Goal: Find specific page/section: Find specific page/section

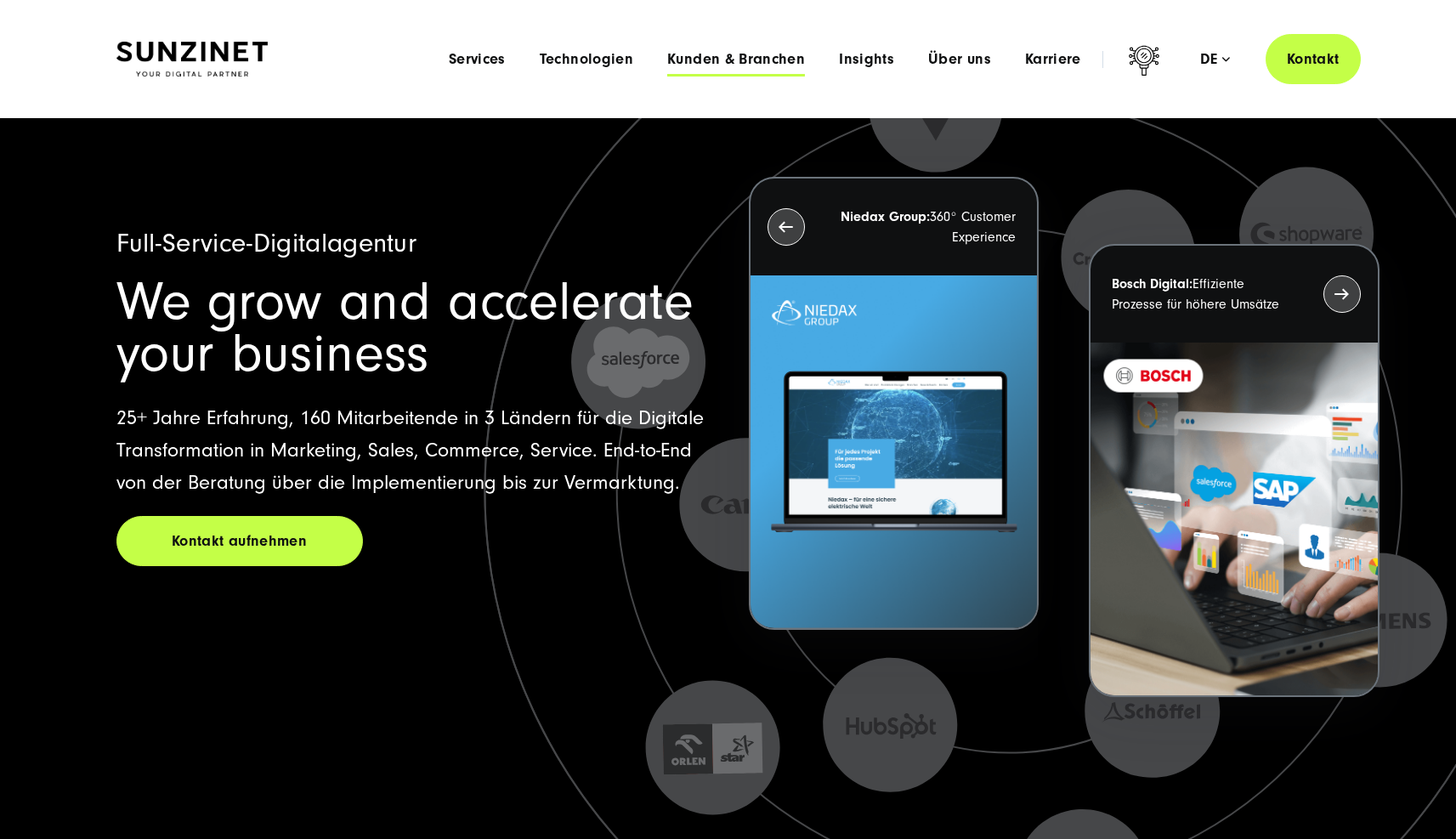
click at [803, 61] on span "Kunden & Branchen" at bounding box center [736, 60] width 138 height 17
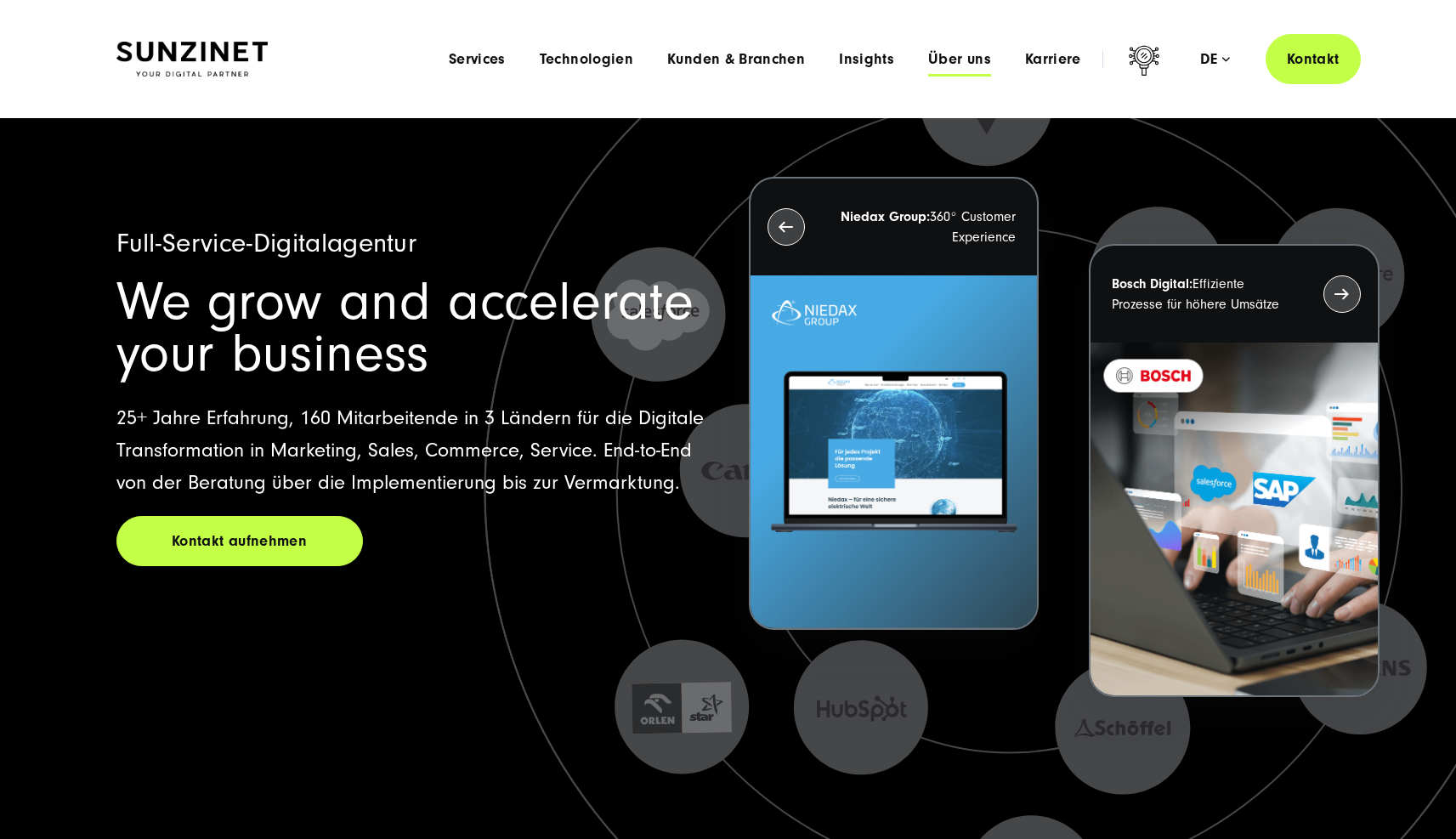
click at [964, 59] on span "Über uns" at bounding box center [960, 60] width 63 height 17
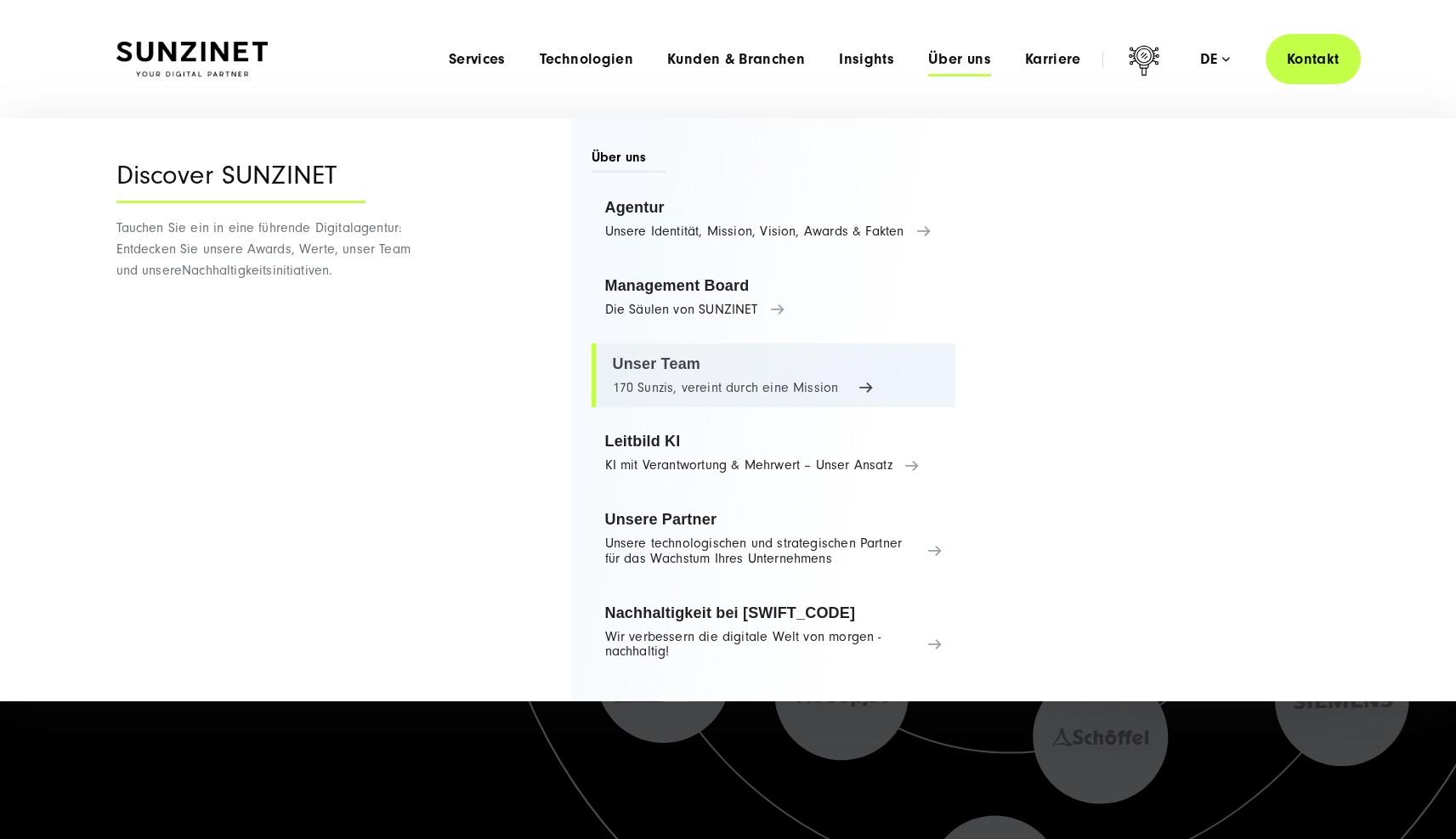
click at [689, 377] on link "Unser Team 170 Sunzis, vereint durch eine Mission" at bounding box center [774, 376] width 364 height 65
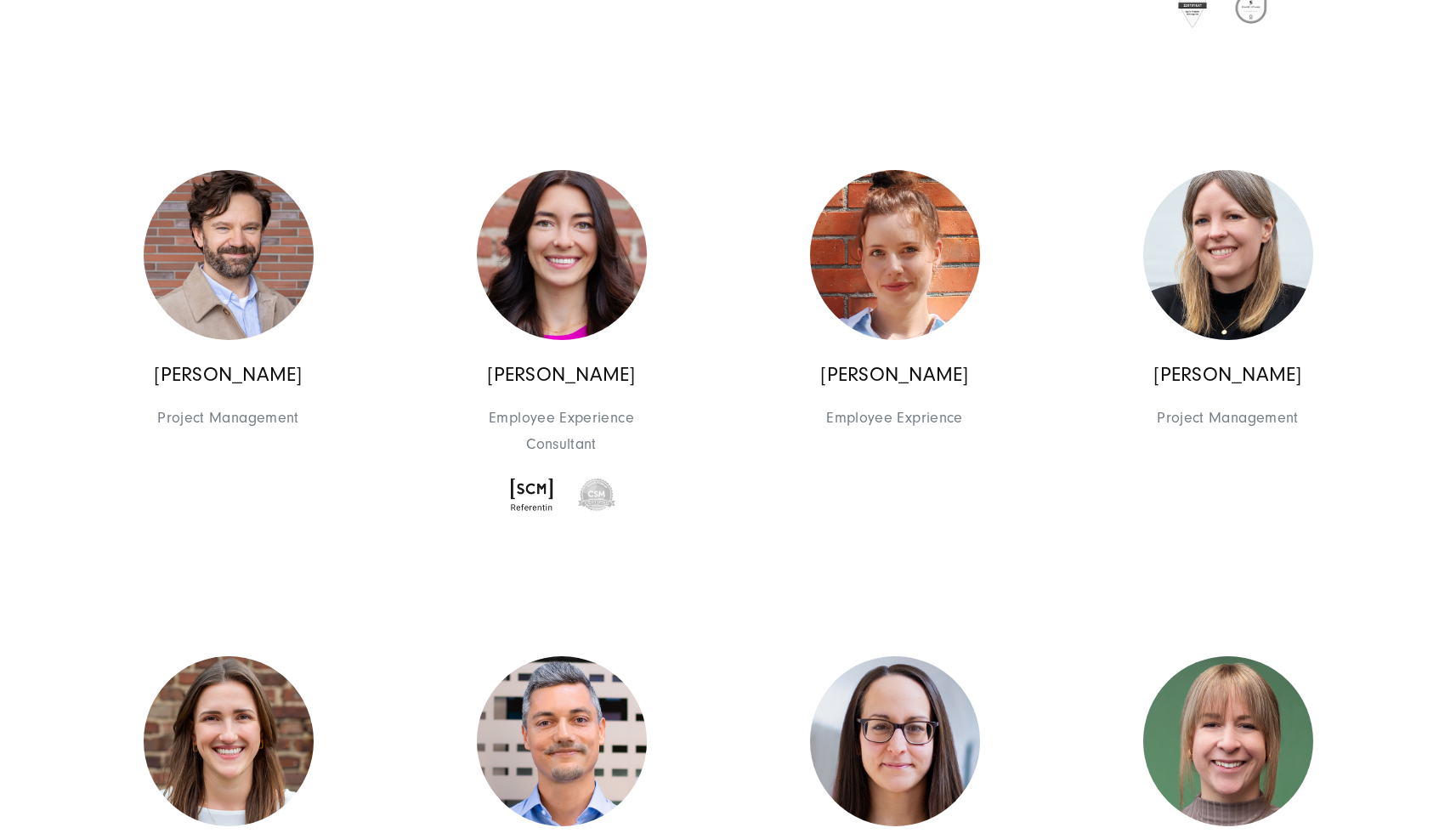
scroll to position [9527, 0]
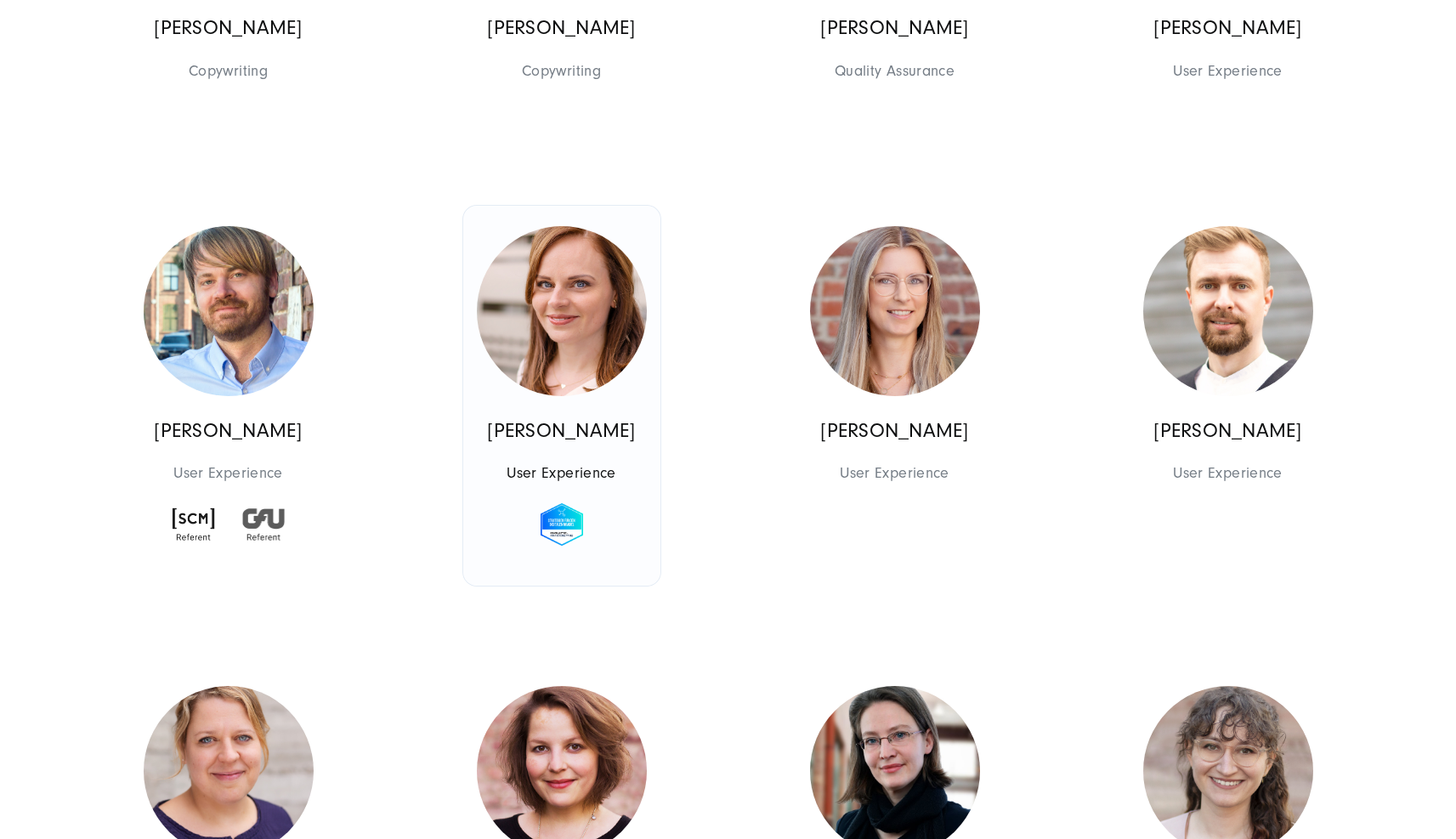
click at [570, 396] on img at bounding box center [561, 310] width 170 height 170
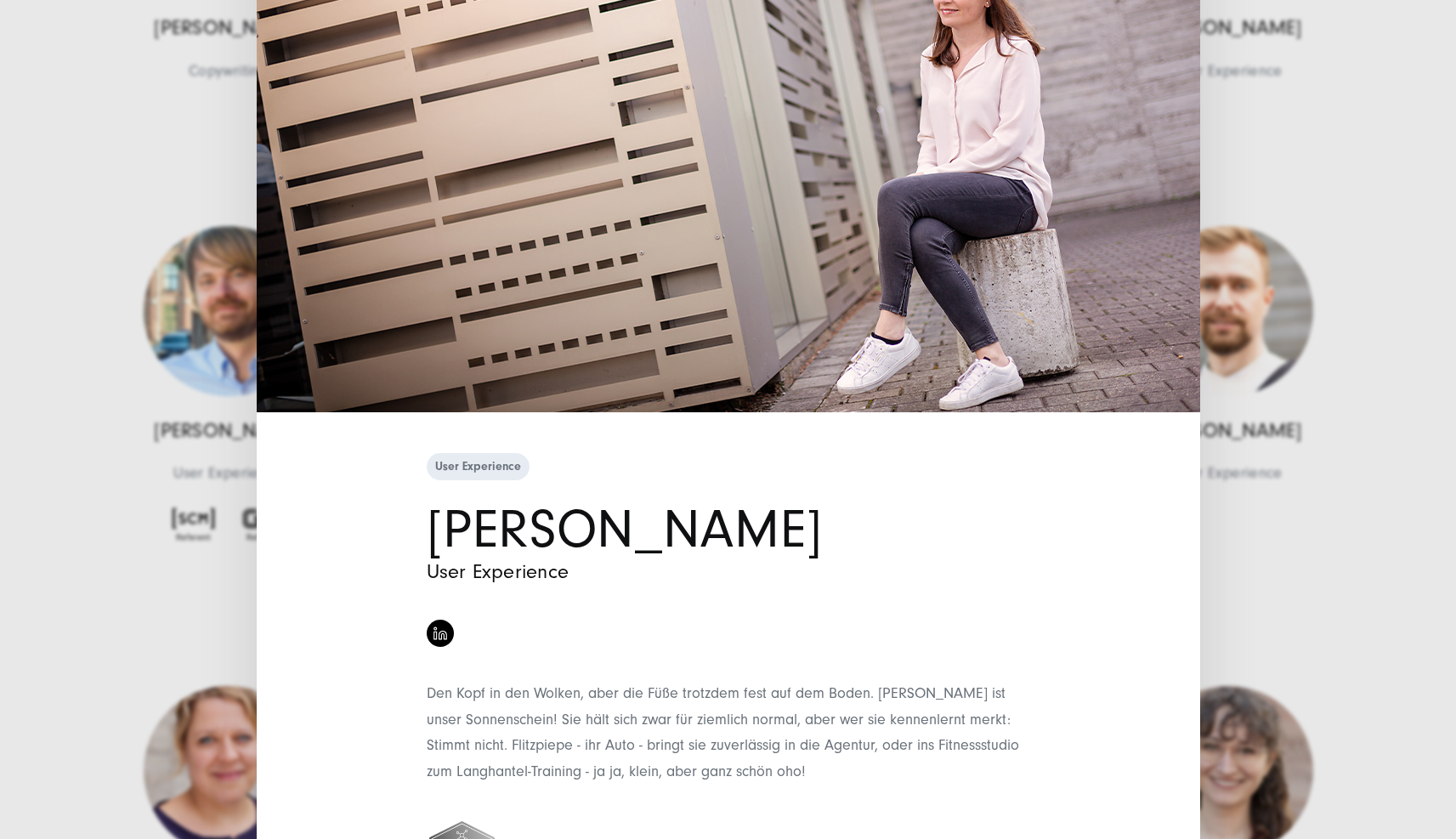
scroll to position [168, 0]
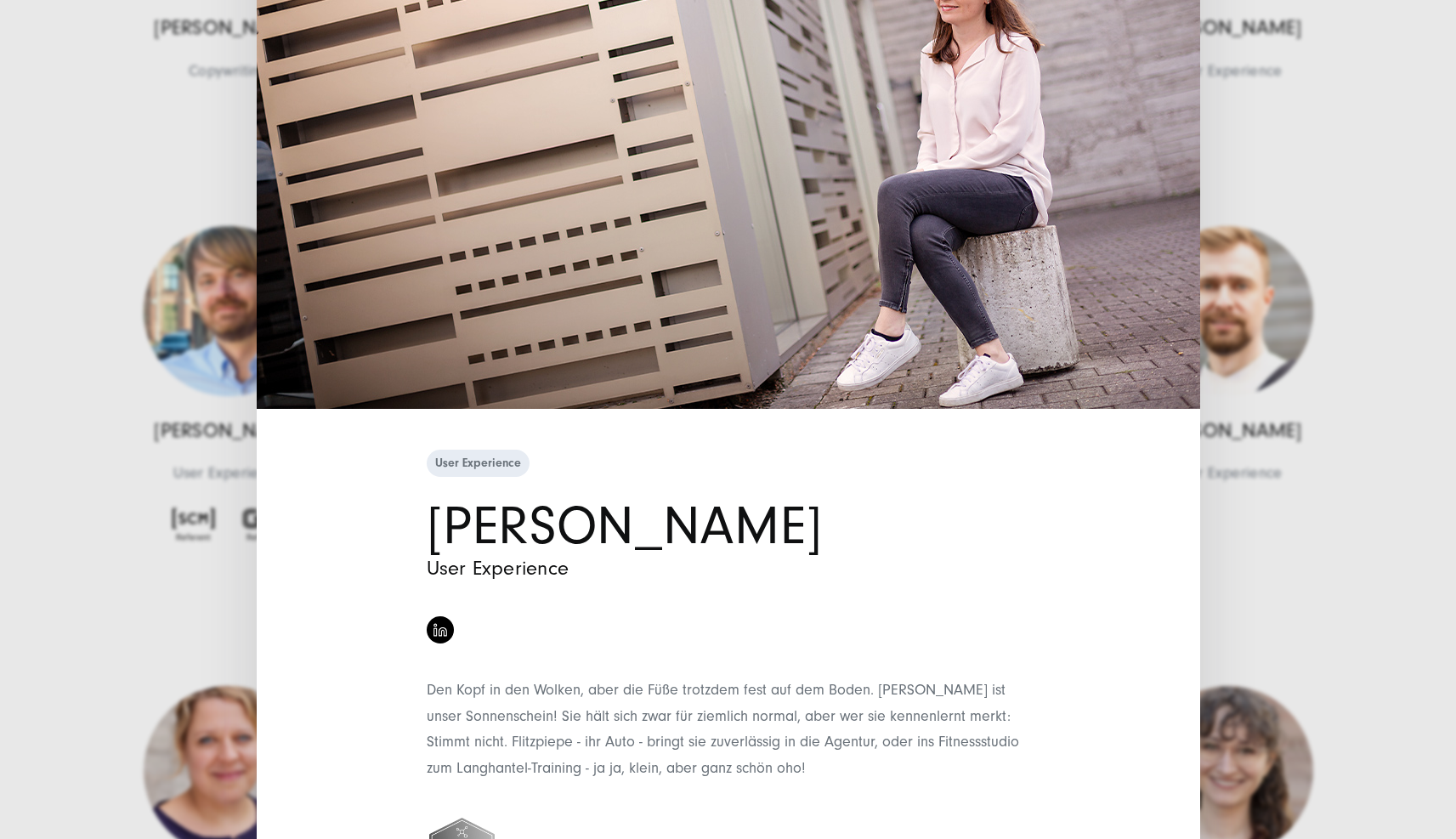
click at [1250, 296] on div "User Experience [PERSON_NAME] User Experience" at bounding box center [728, 420] width 1456 height 839
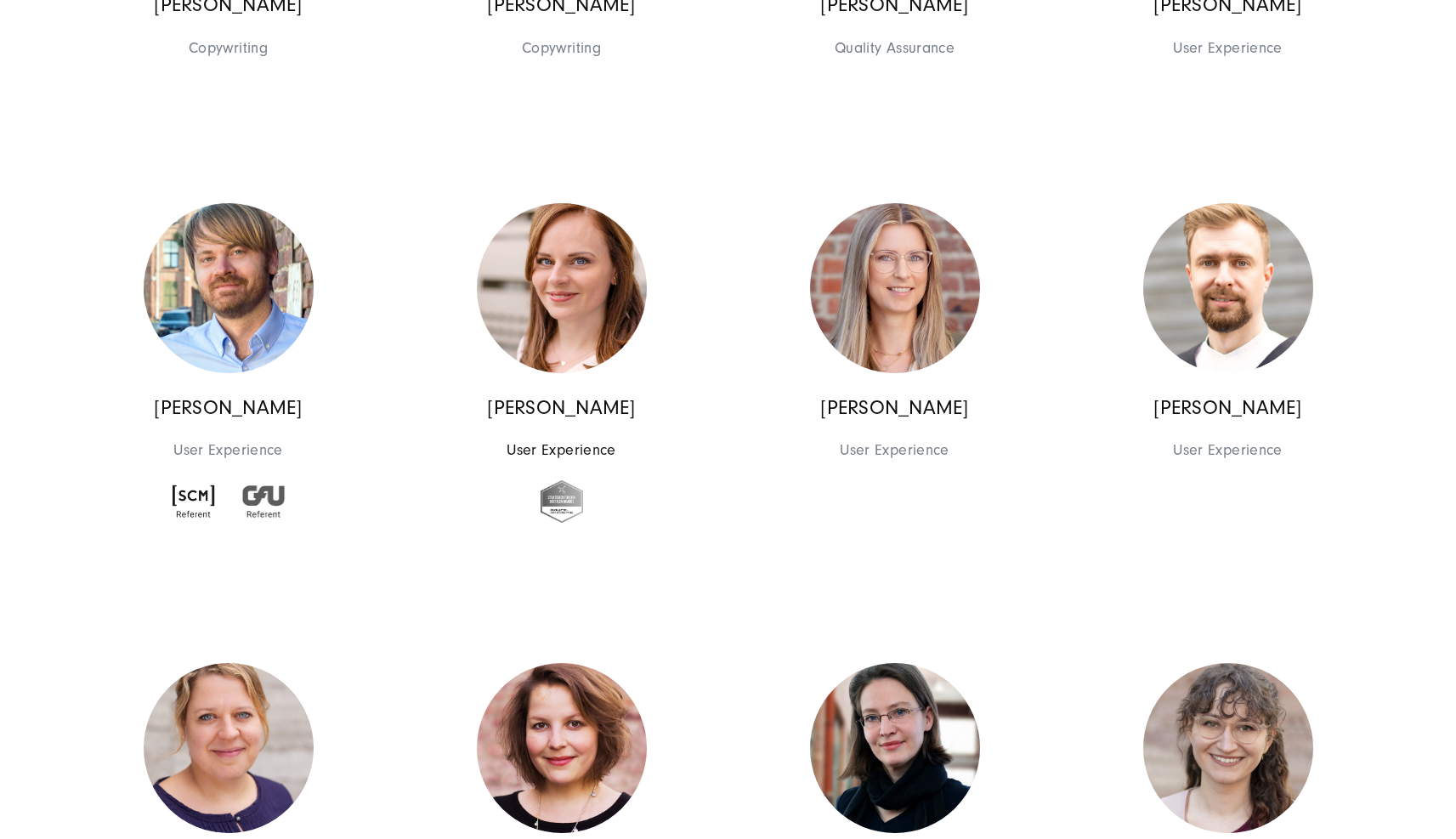
scroll to position [9558, 0]
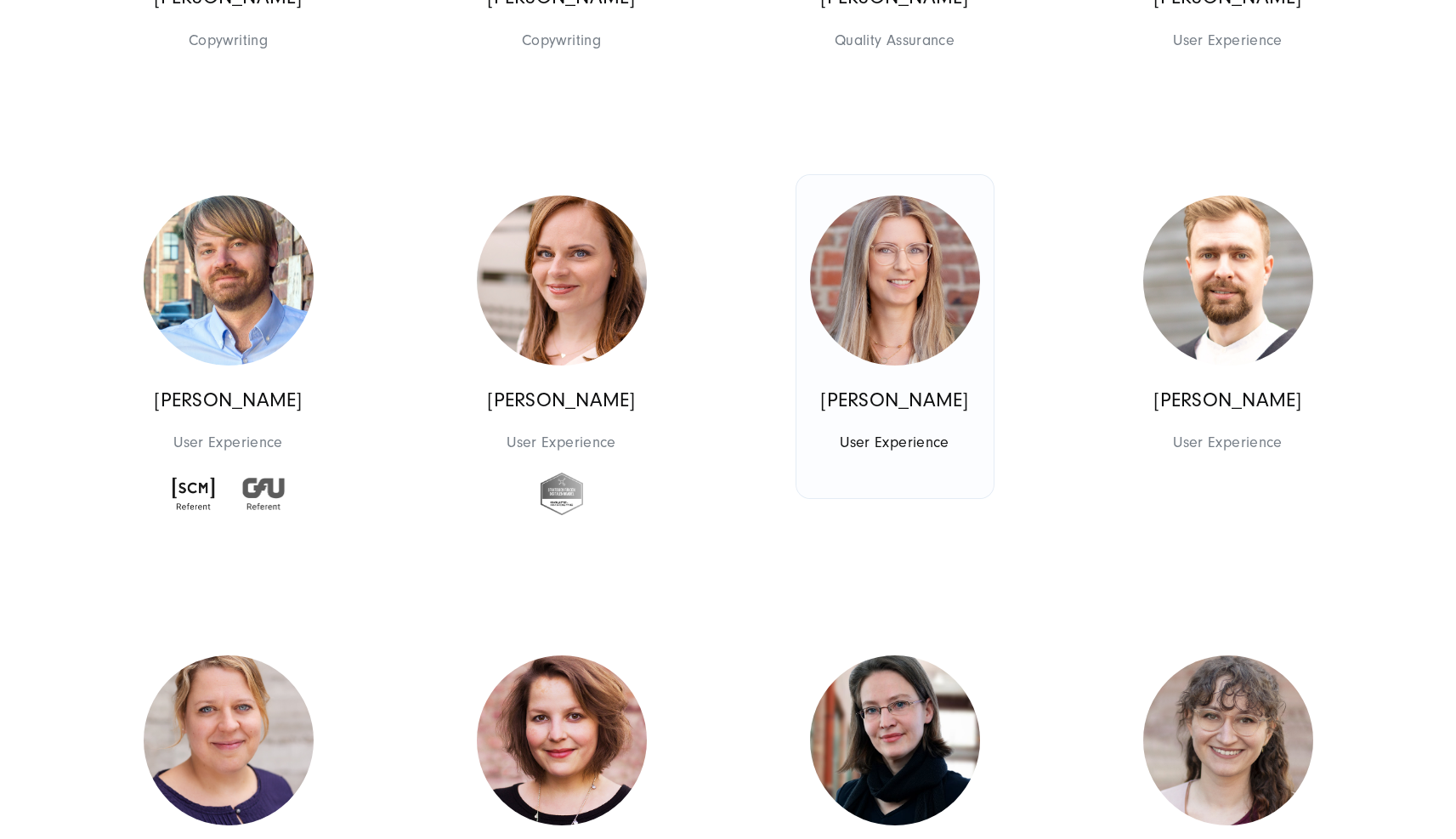
click at [849, 321] on img at bounding box center [894, 280] width 170 height 170
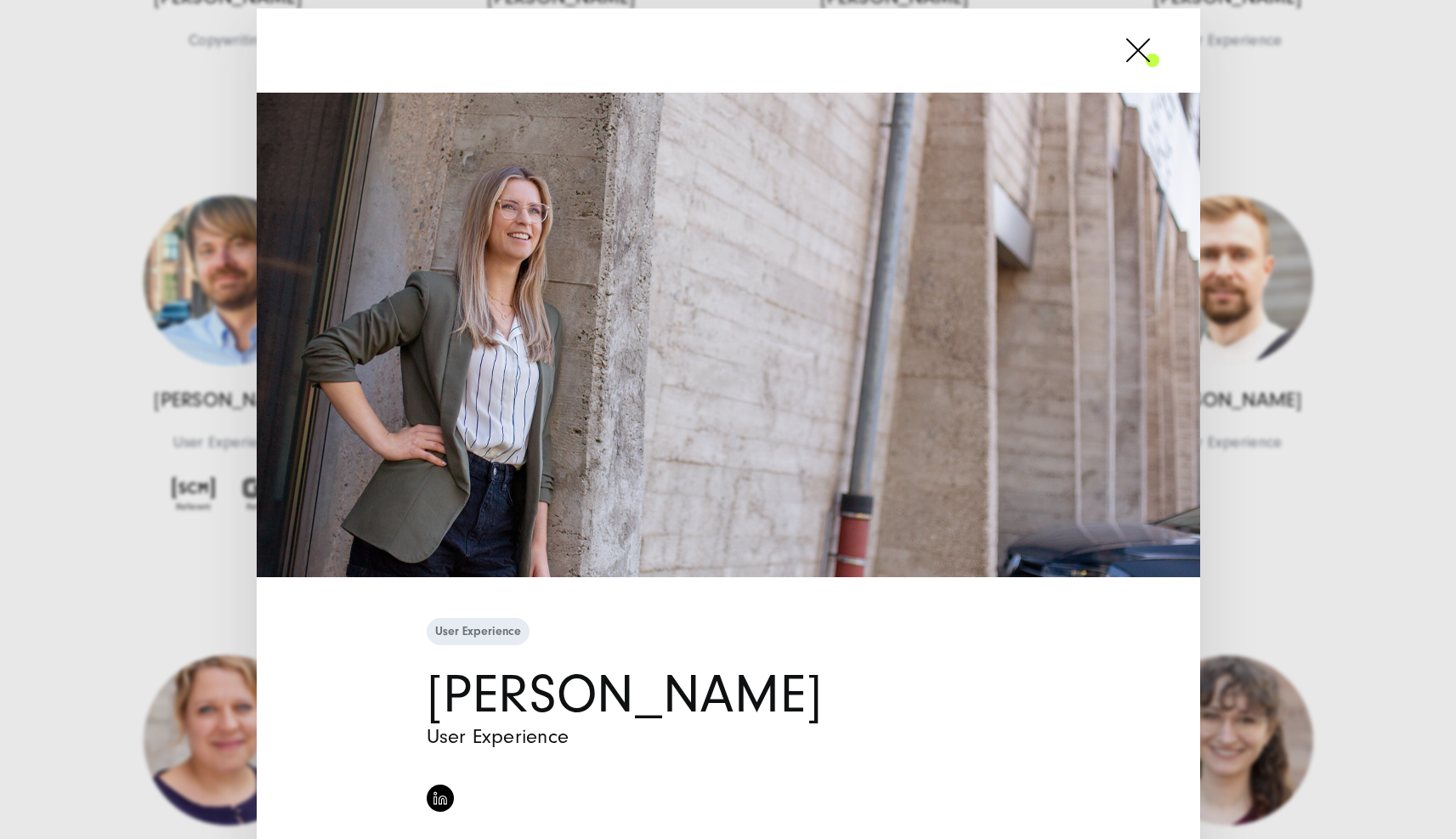
click at [114, 296] on div "User Experience [PERSON_NAME] User Experience" at bounding box center [728, 420] width 1456 height 839
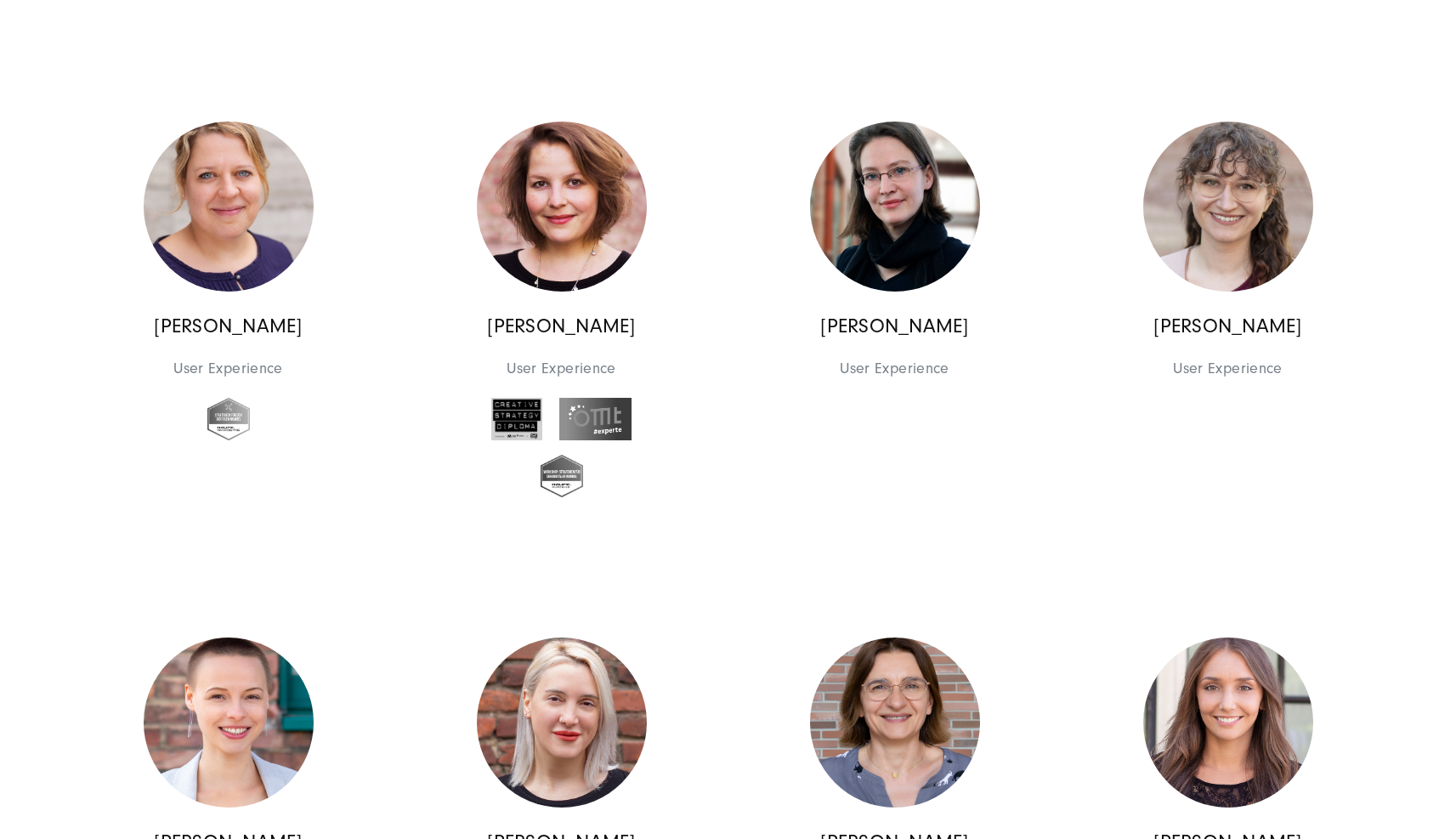
scroll to position [10103, 0]
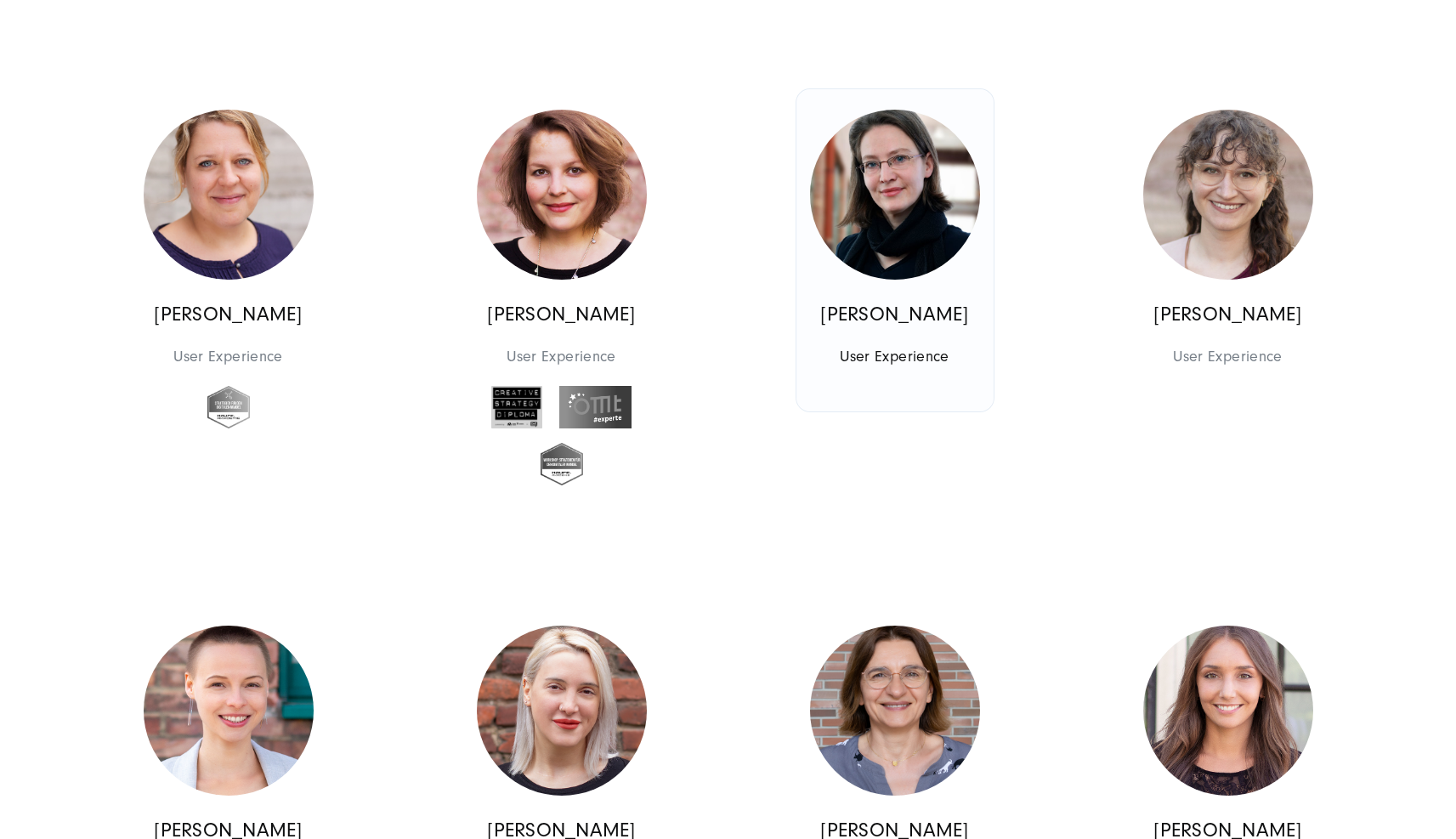
click at [931, 280] on img at bounding box center [894, 194] width 170 height 170
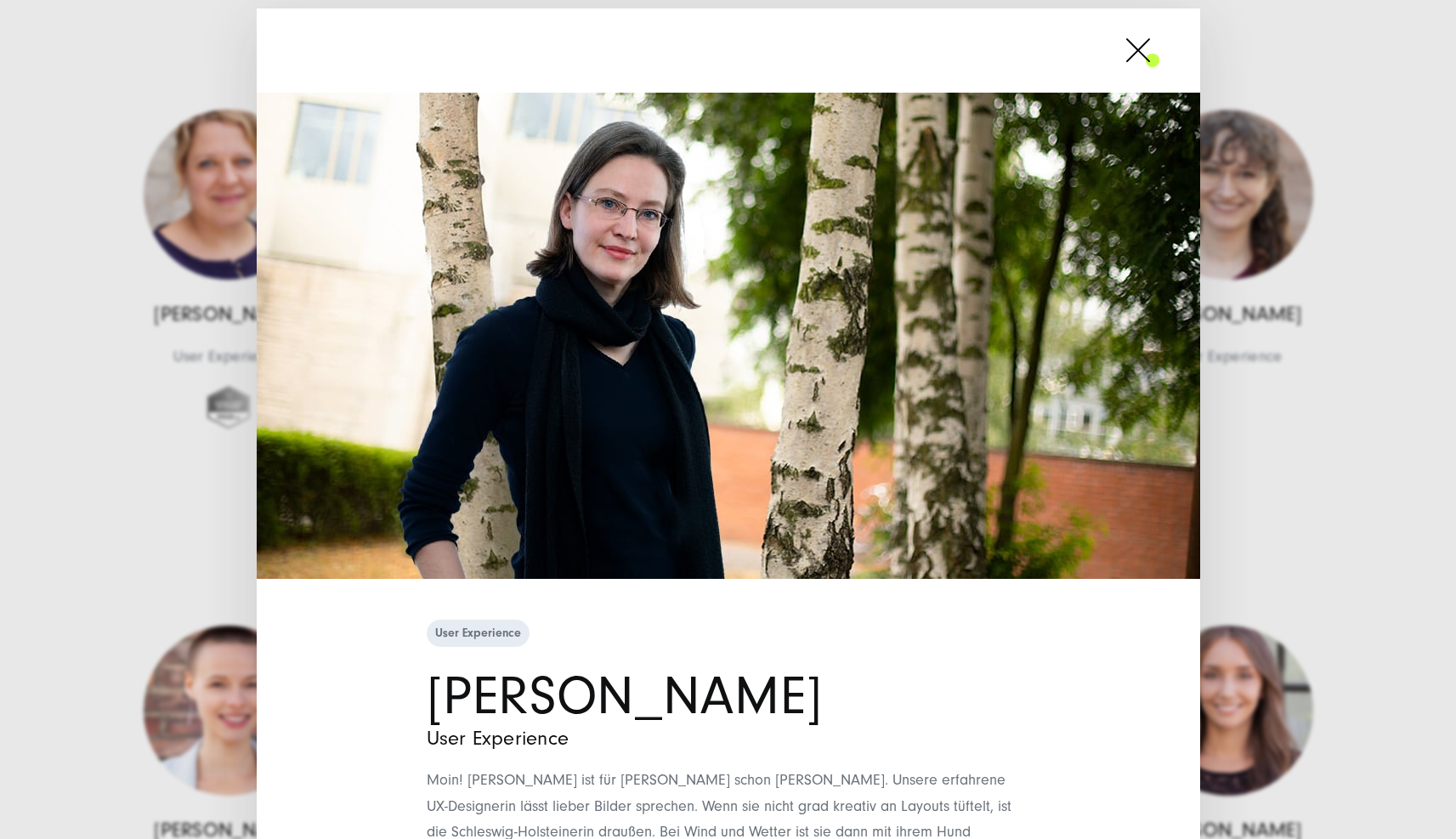
click at [1393, 345] on div "User Experience [PERSON_NAME] User Experience" at bounding box center [728, 420] width 1456 height 839
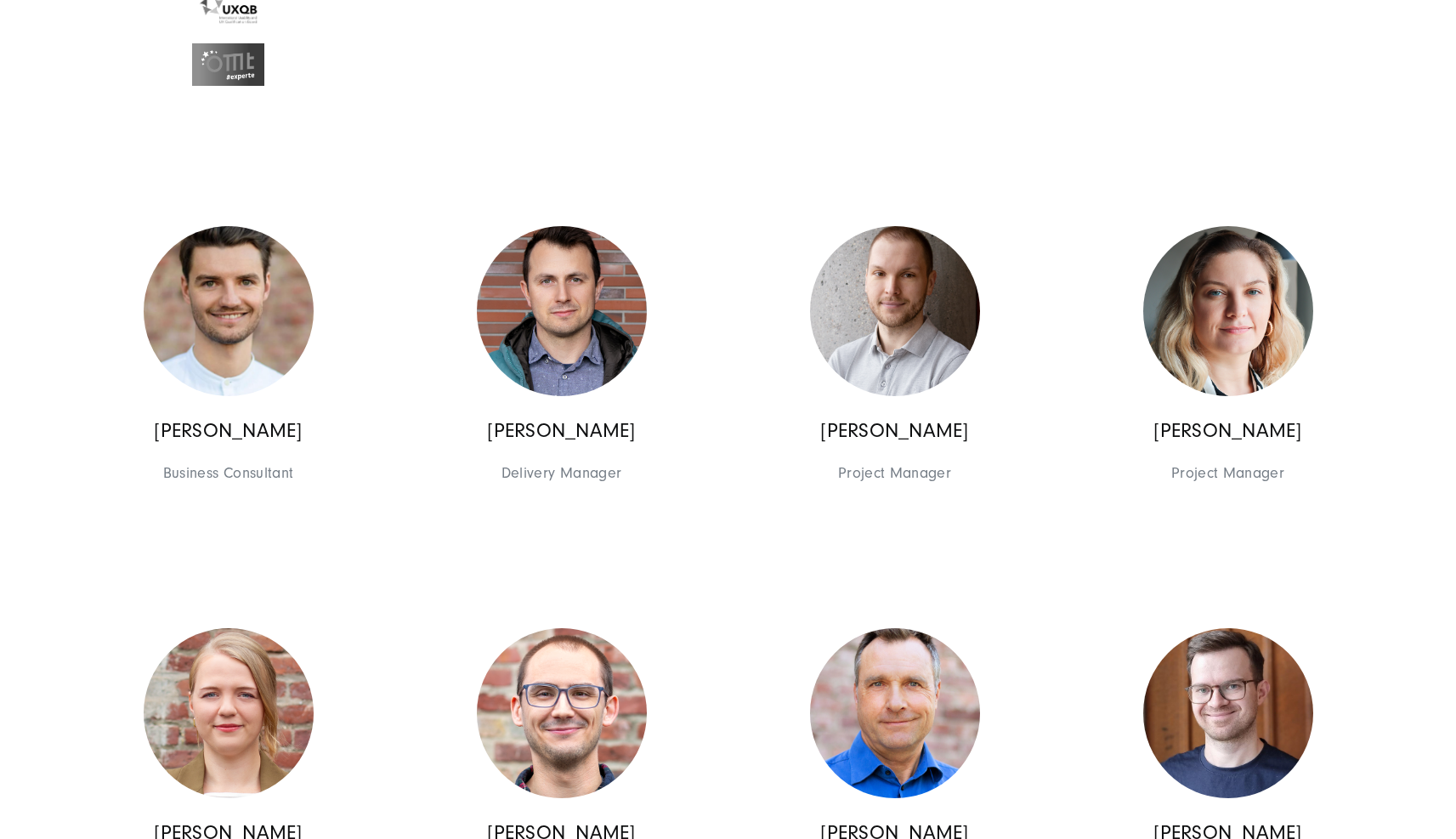
scroll to position [11092, 0]
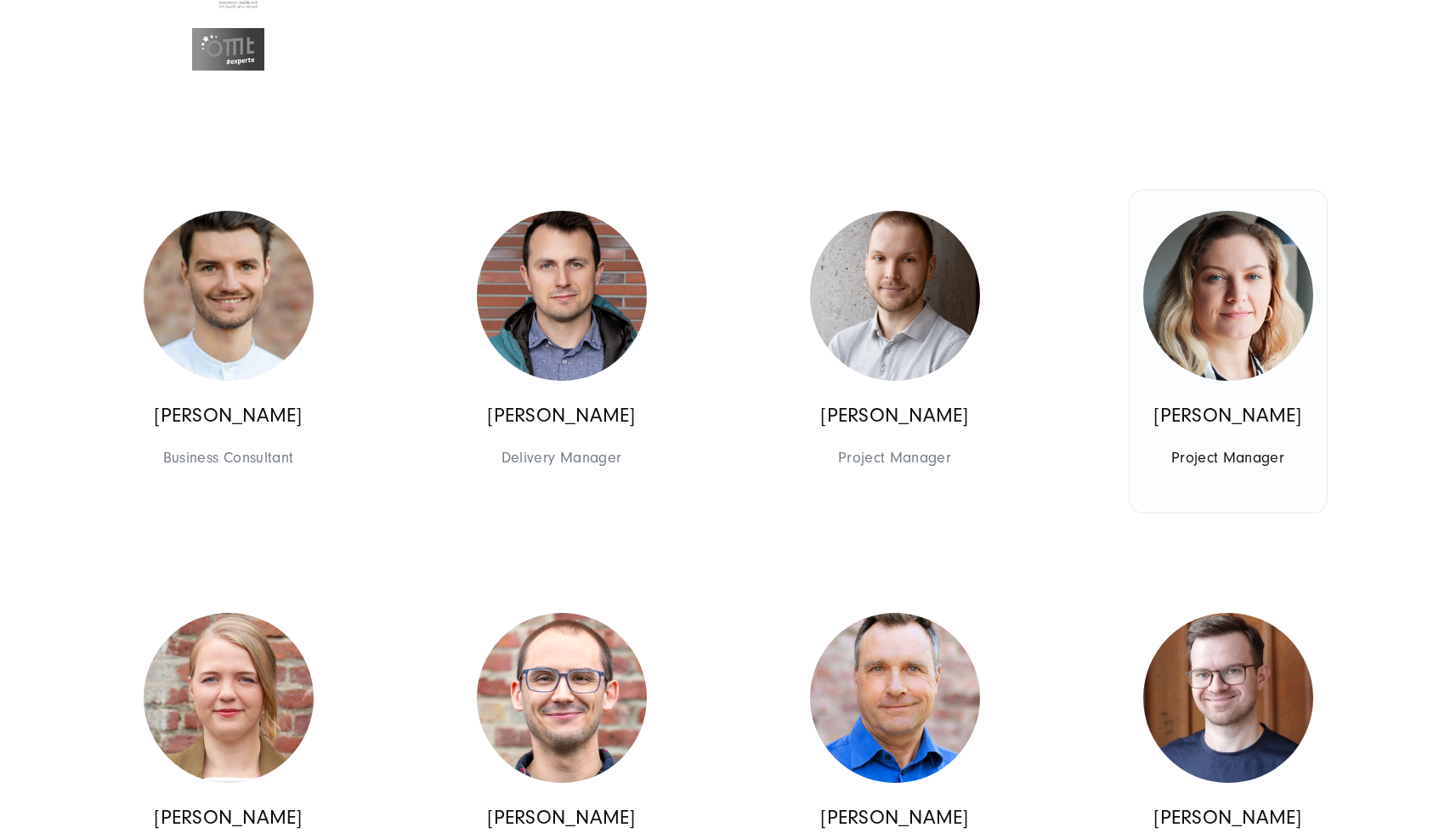
click at [1325, 348] on link "[PERSON_NAME] Project Manager Project Management" at bounding box center [1228, 352] width 197 height 323
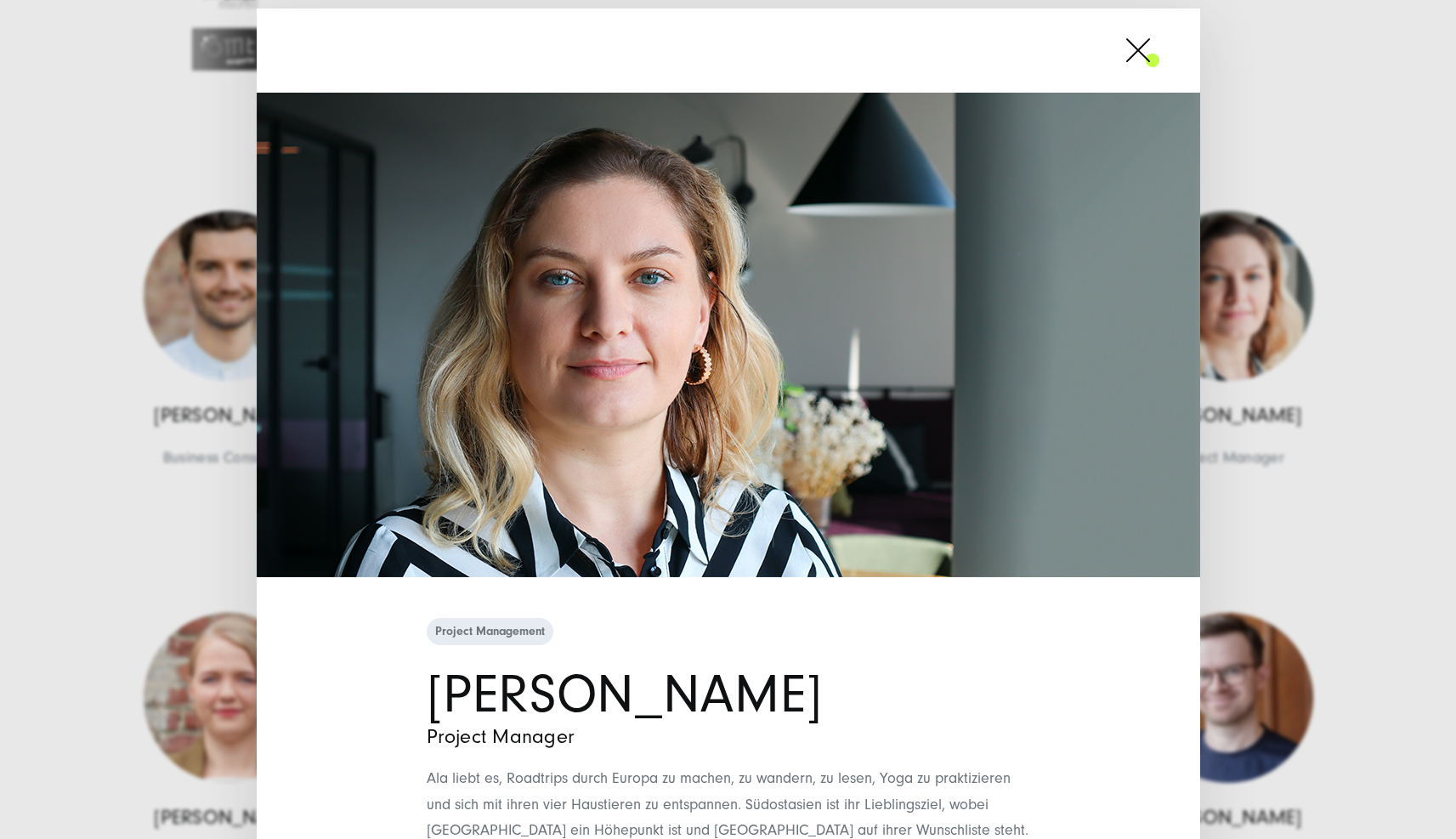
click at [1323, 349] on div "Project Management [PERSON_NAME] Project Manager Ala liebt es, Roadtrips durch …" at bounding box center [728, 420] width 1456 height 839
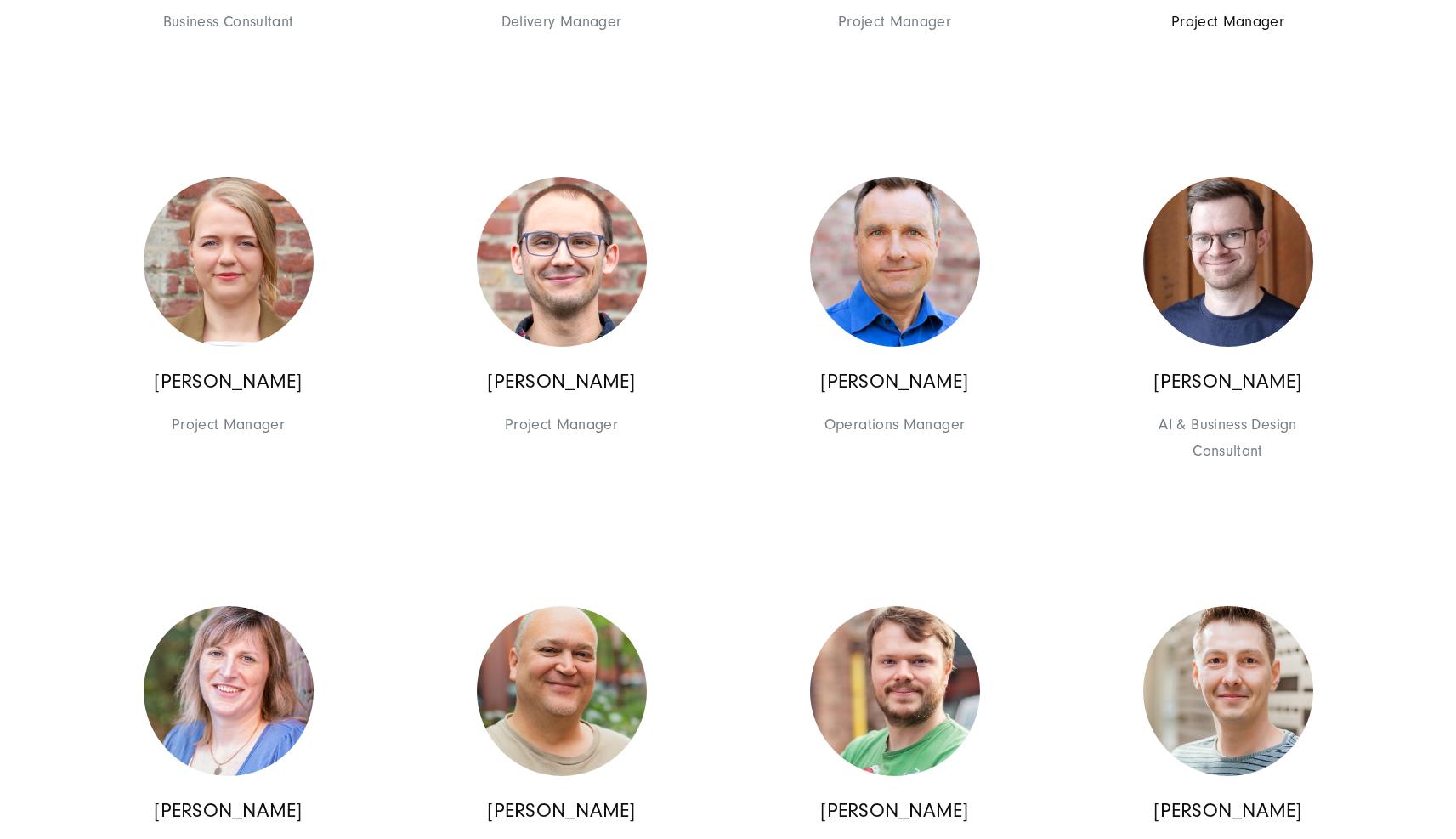
scroll to position [11529, 0]
